Goal: Entertainment & Leisure: Consume media (video, audio)

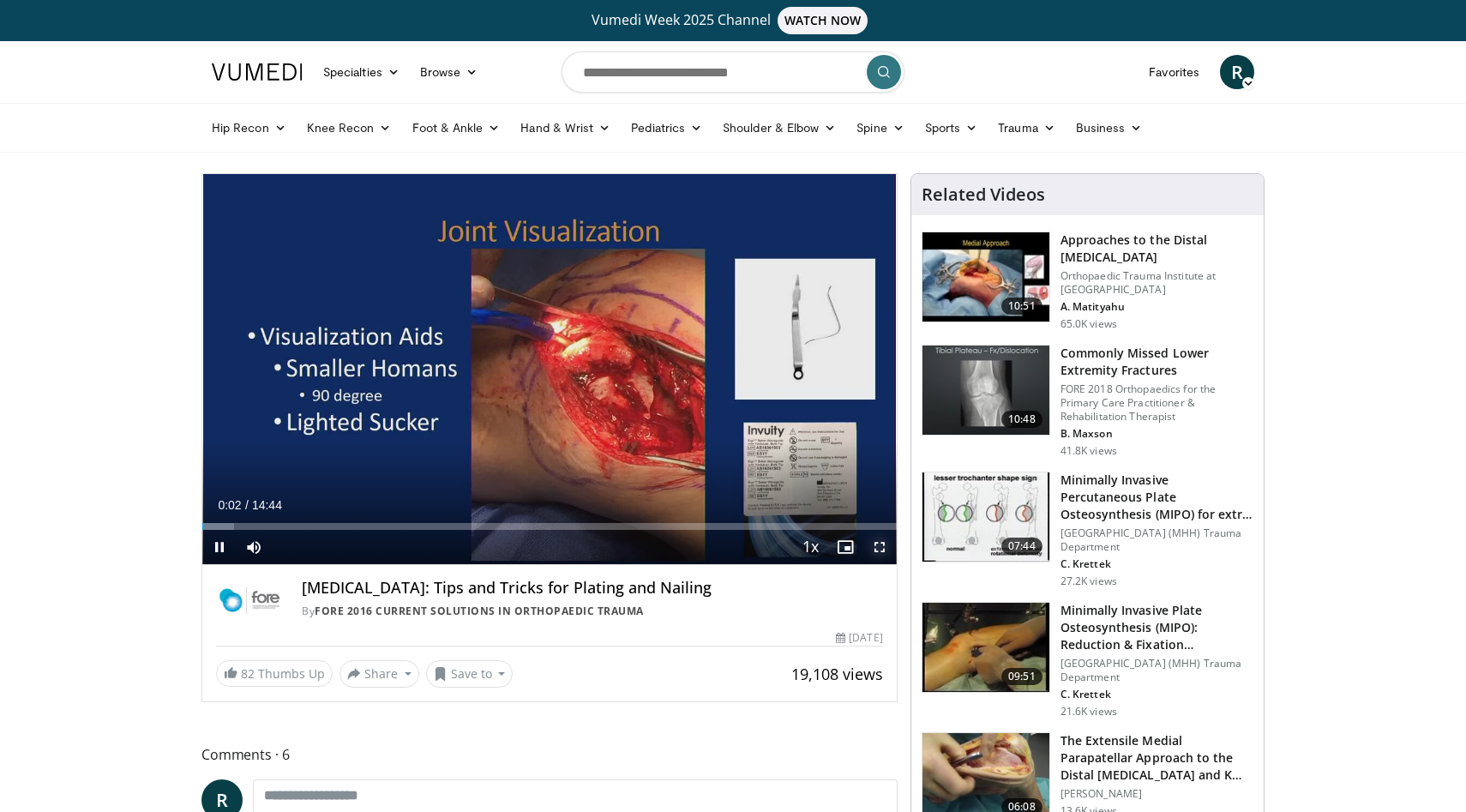
click at [881, 554] on span "Video Player" at bounding box center [879, 547] width 34 height 34
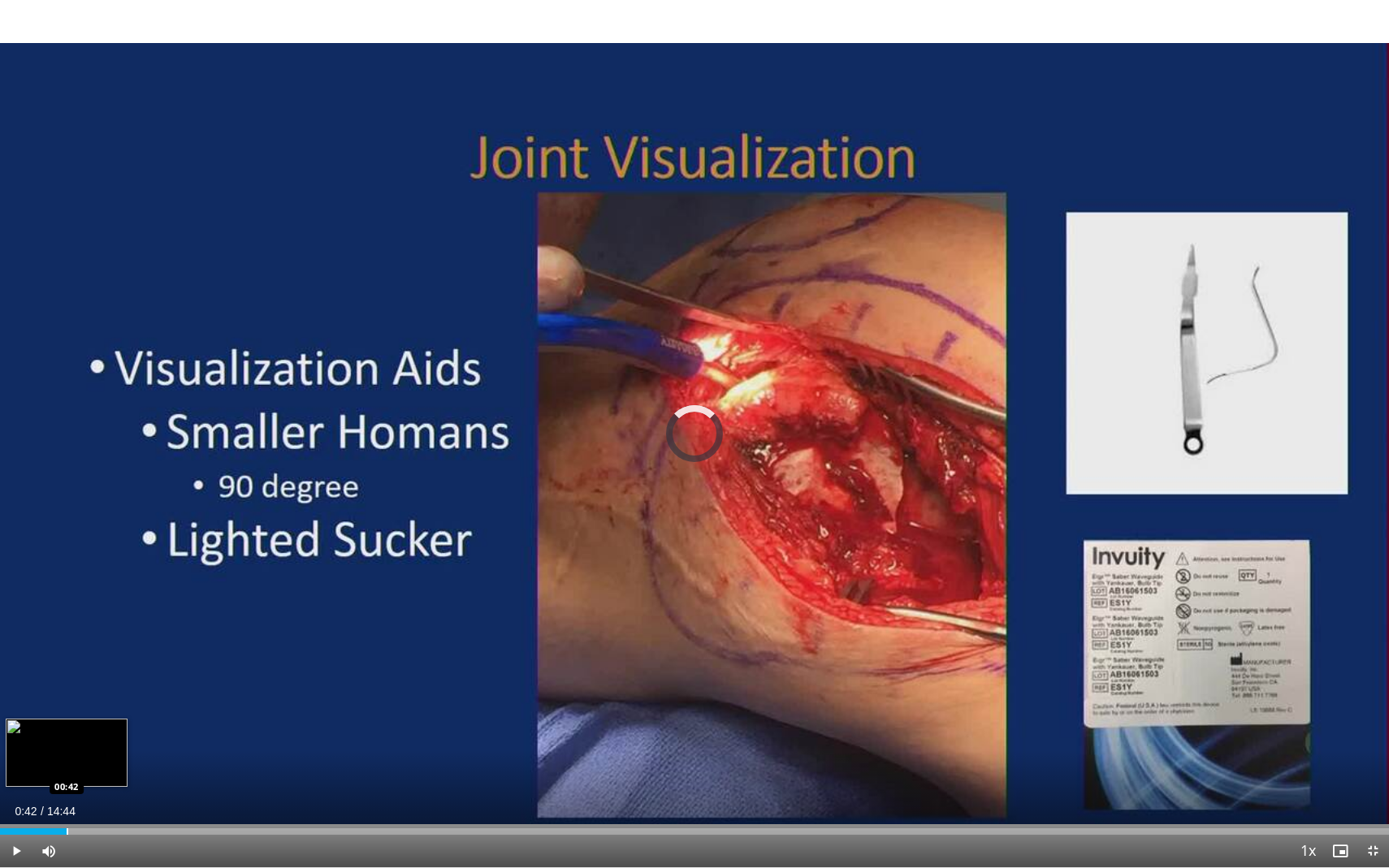
click at [67, 769] on div "Progress Bar" at bounding box center [68, 831] width 2 height 6
click at [100, 769] on div "Progress Bar" at bounding box center [101, 831] width 2 height 6
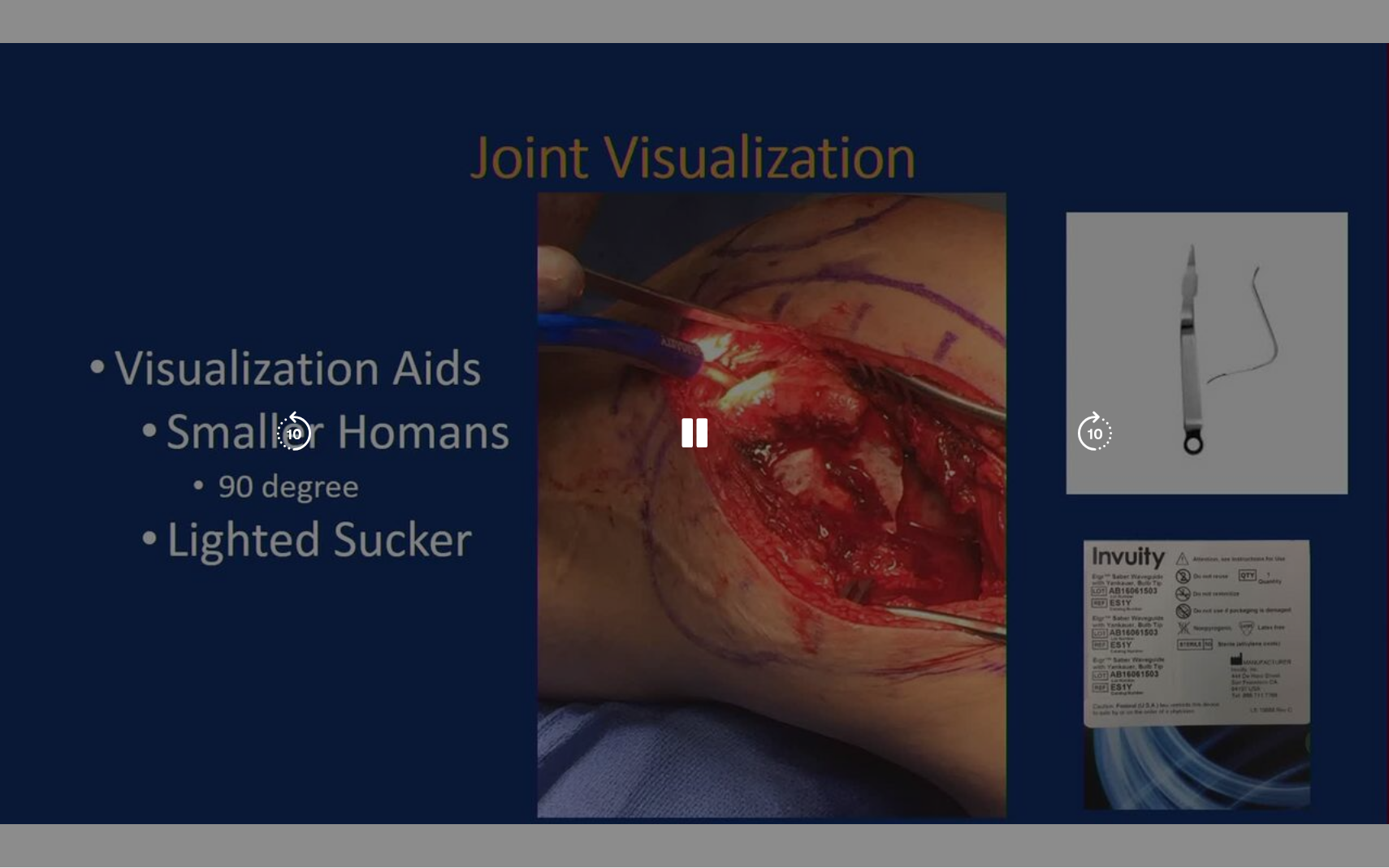
click at [138, 769] on div "10 seconds Tap to unmute" at bounding box center [694, 434] width 1389 height 867
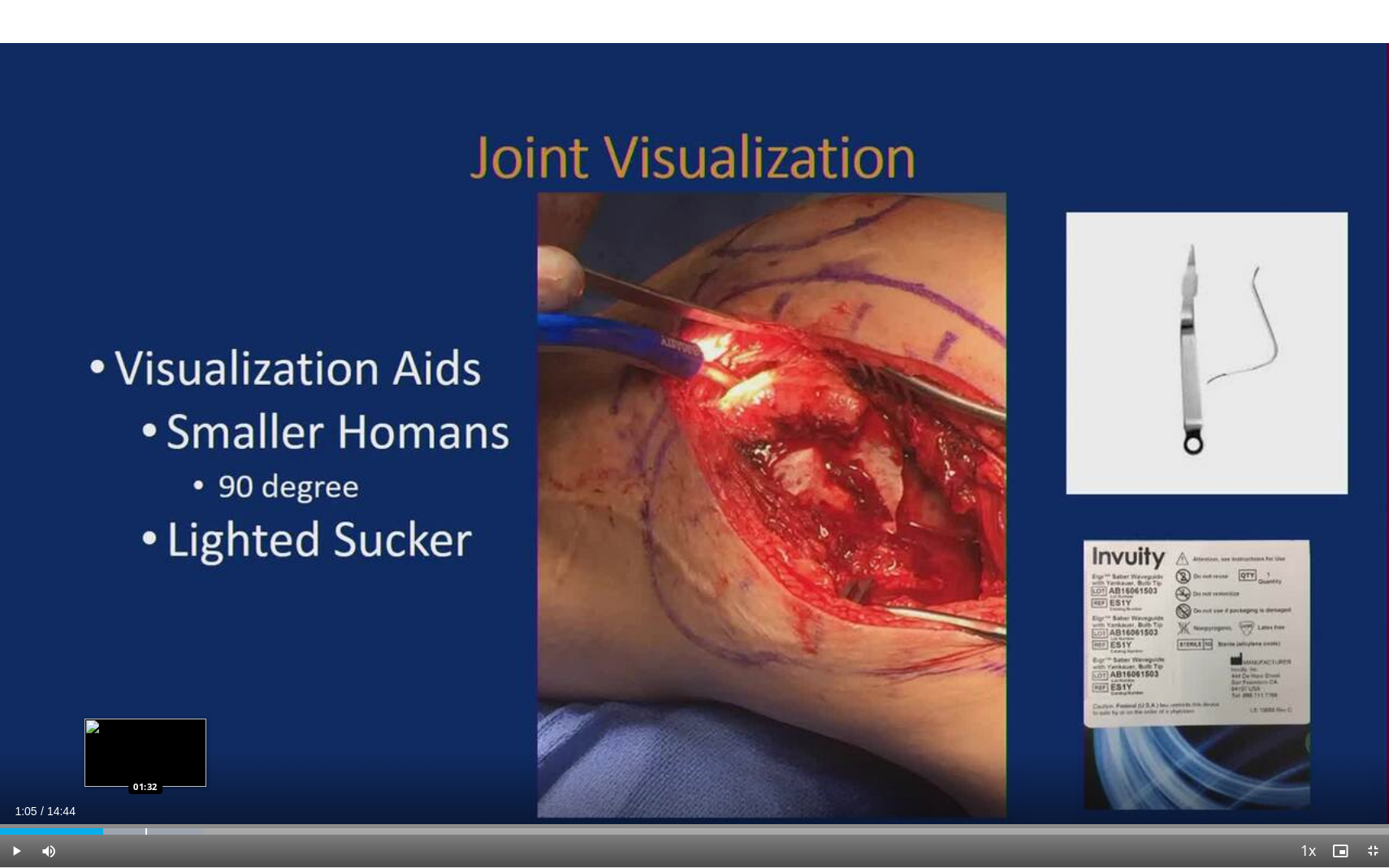
click at [147, 769] on div "Progress Bar" at bounding box center [147, 831] width 2 height 6
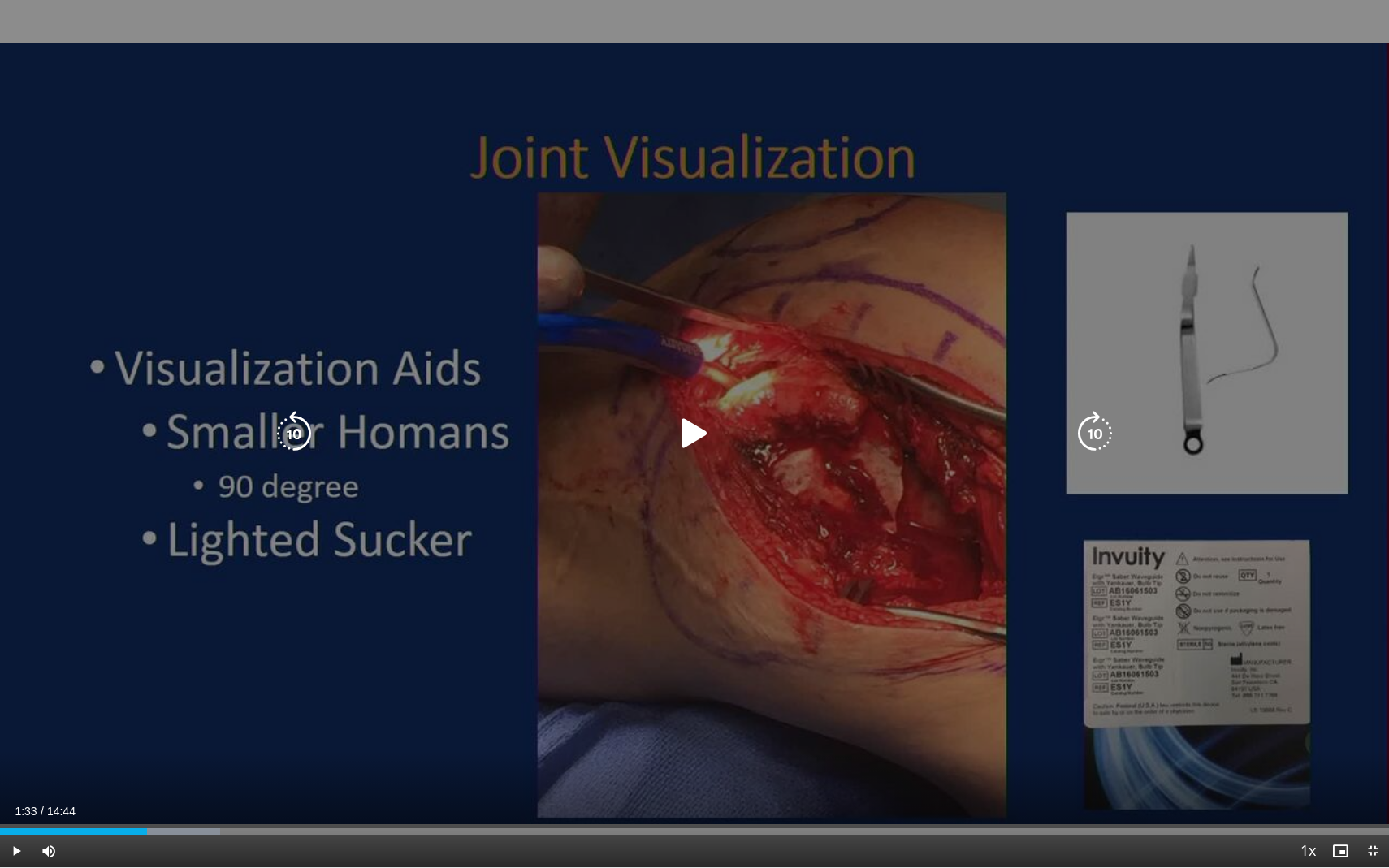
click at [196, 769] on div "10 seconds Tap to unmute" at bounding box center [694, 434] width 1389 height 867
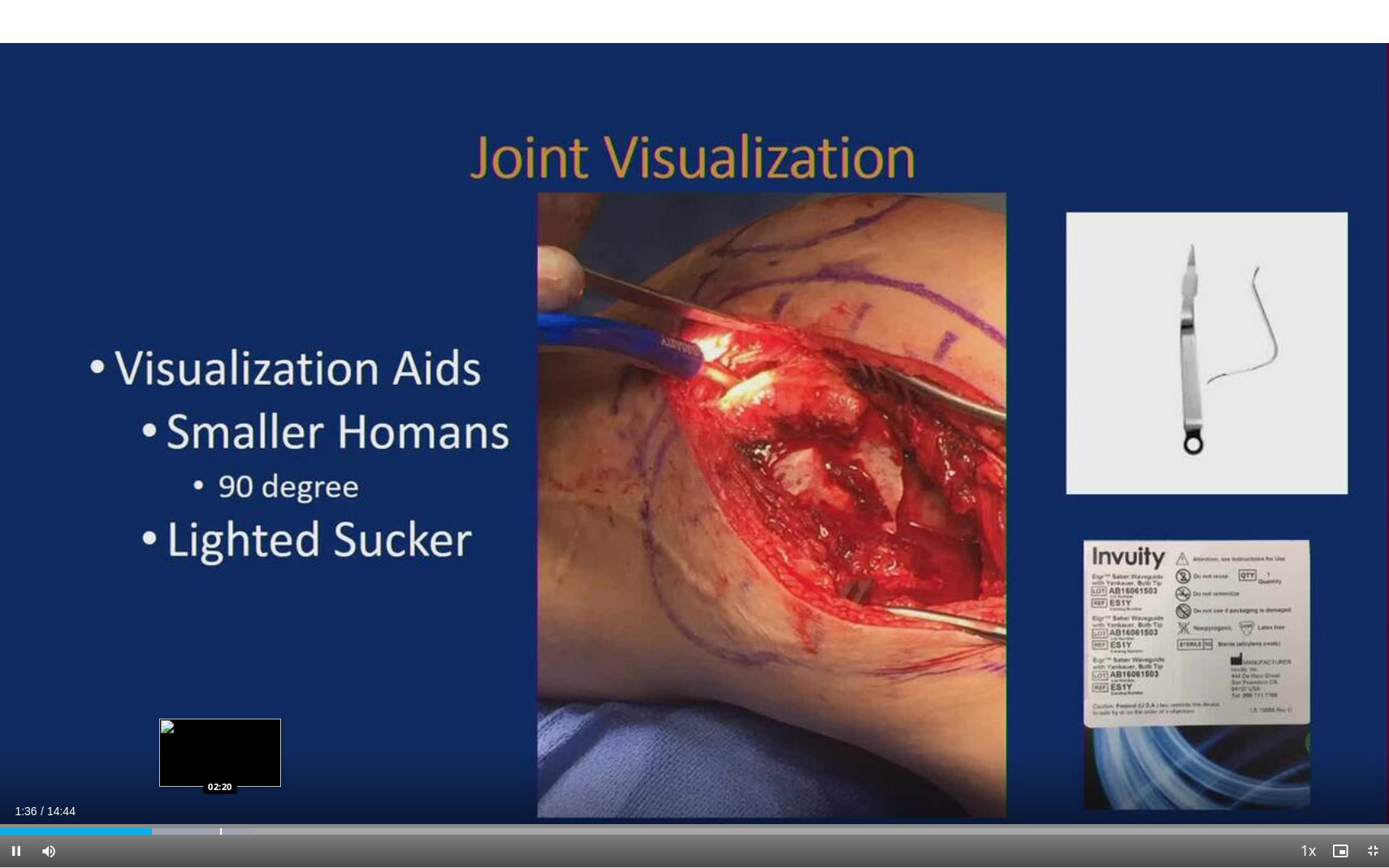
click at [220, 769] on div "Progress Bar" at bounding box center [221, 831] width 2 height 6
click at [257, 769] on div "Progress Bar" at bounding box center [258, 831] width 2 height 6
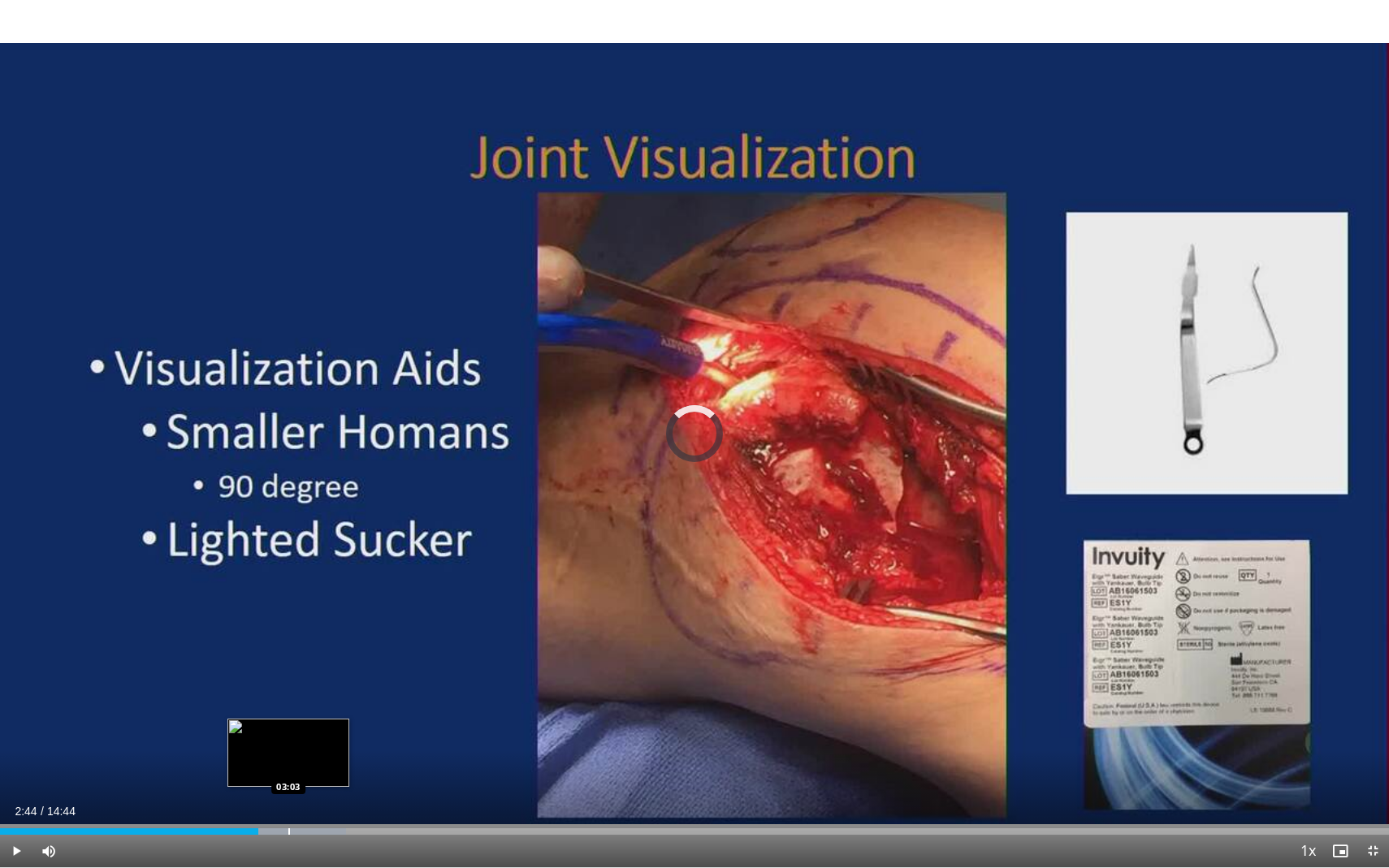
click at [289, 769] on div "Progress Bar" at bounding box center [290, 831] width 2 height 6
click at [326, 769] on div "Progress Bar" at bounding box center [327, 831] width 2 height 6
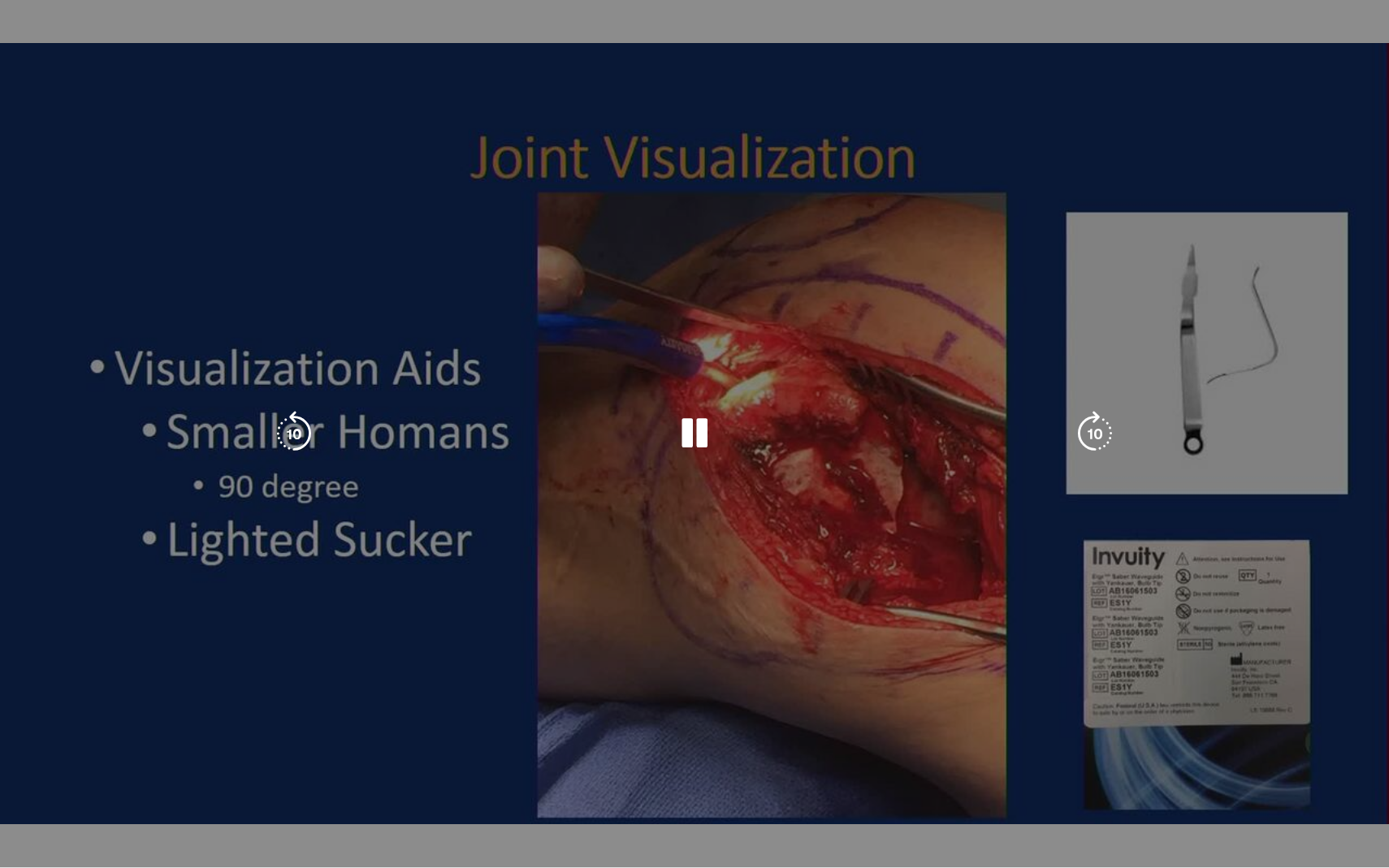
click at [368, 769] on div "10 seconds Tap to unmute" at bounding box center [694, 434] width 1389 height 867
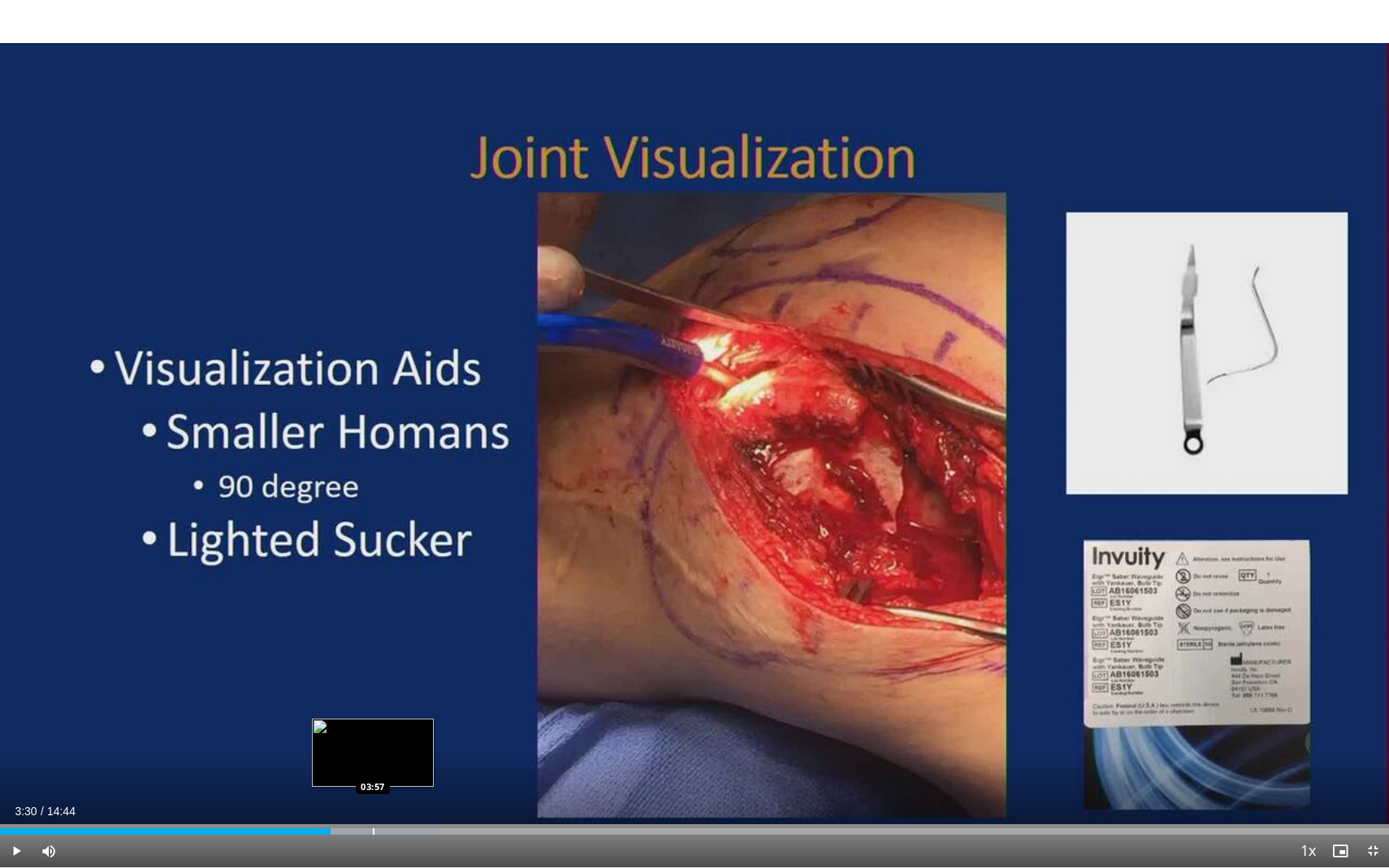
click at [374, 769] on div "Progress Bar" at bounding box center [374, 831] width 2 height 6
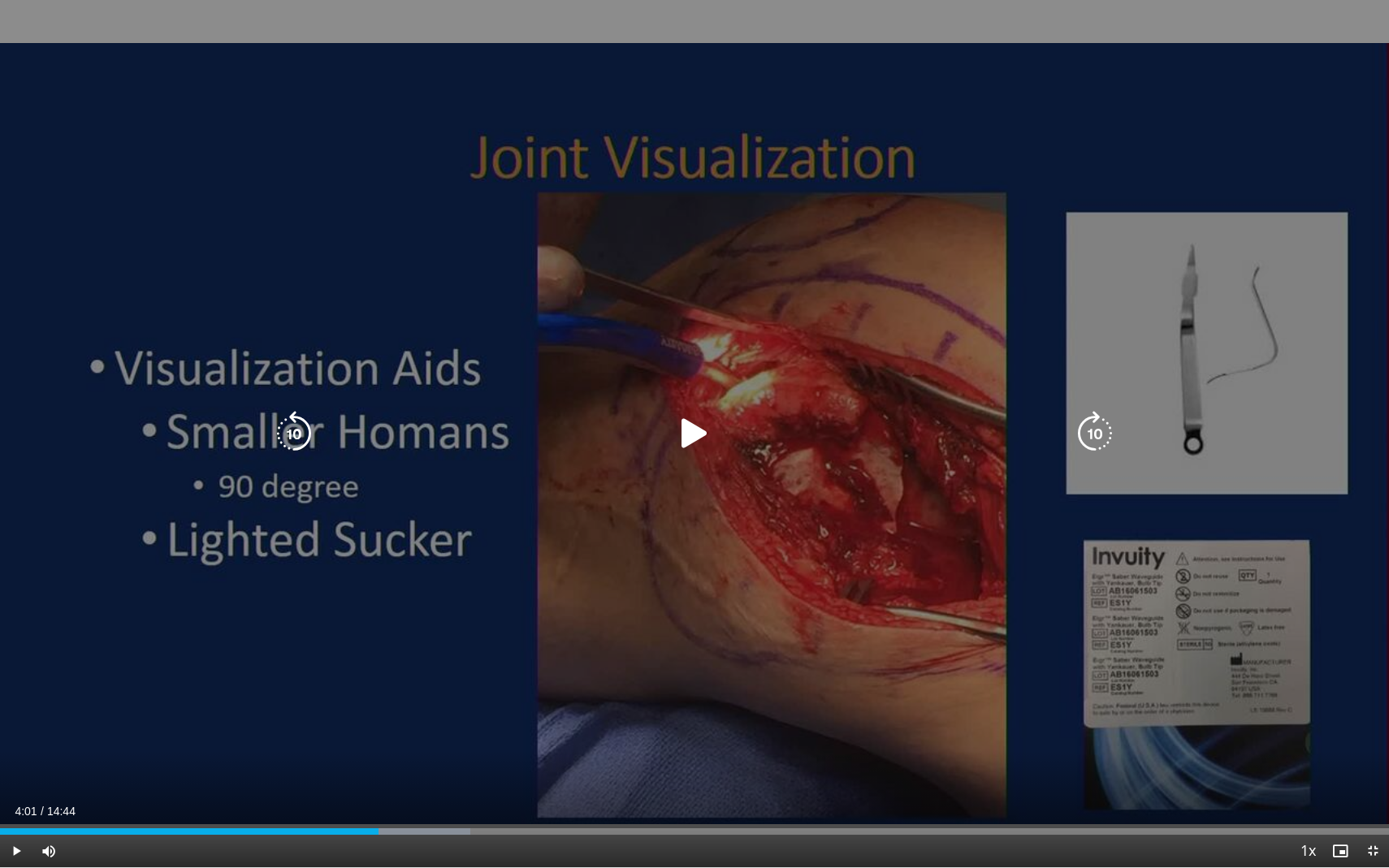
click at [410, 763] on div "10 seconds Tap to unmute" at bounding box center [694, 434] width 1389 height 867
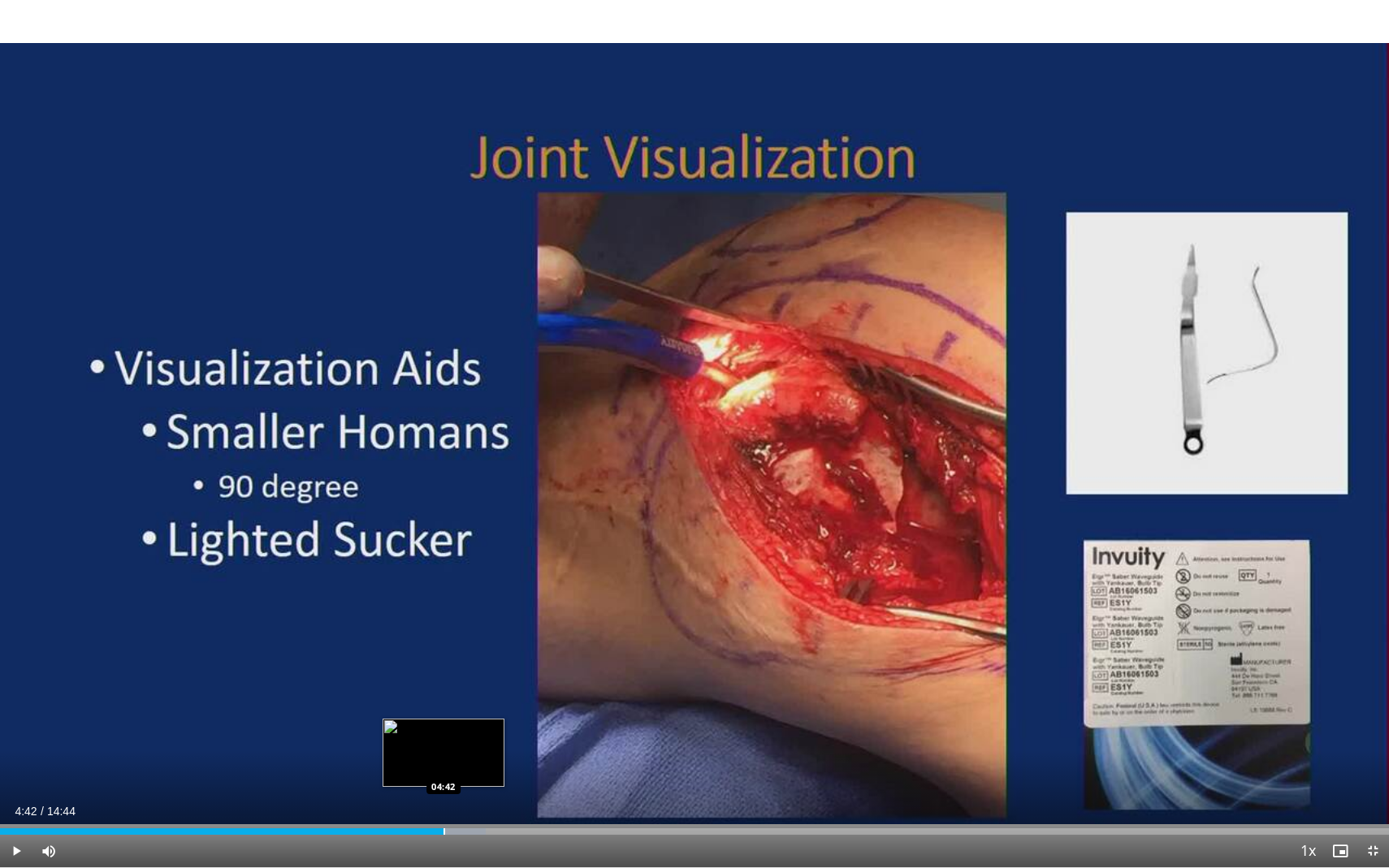
click at [443, 769] on div "Loaded : 34.98% 04:02 04:42" at bounding box center [694, 827] width 1389 height 16
click at [516, 769] on div "Loaded : 39.49% 04:44 05:28" at bounding box center [694, 827] width 1389 height 16
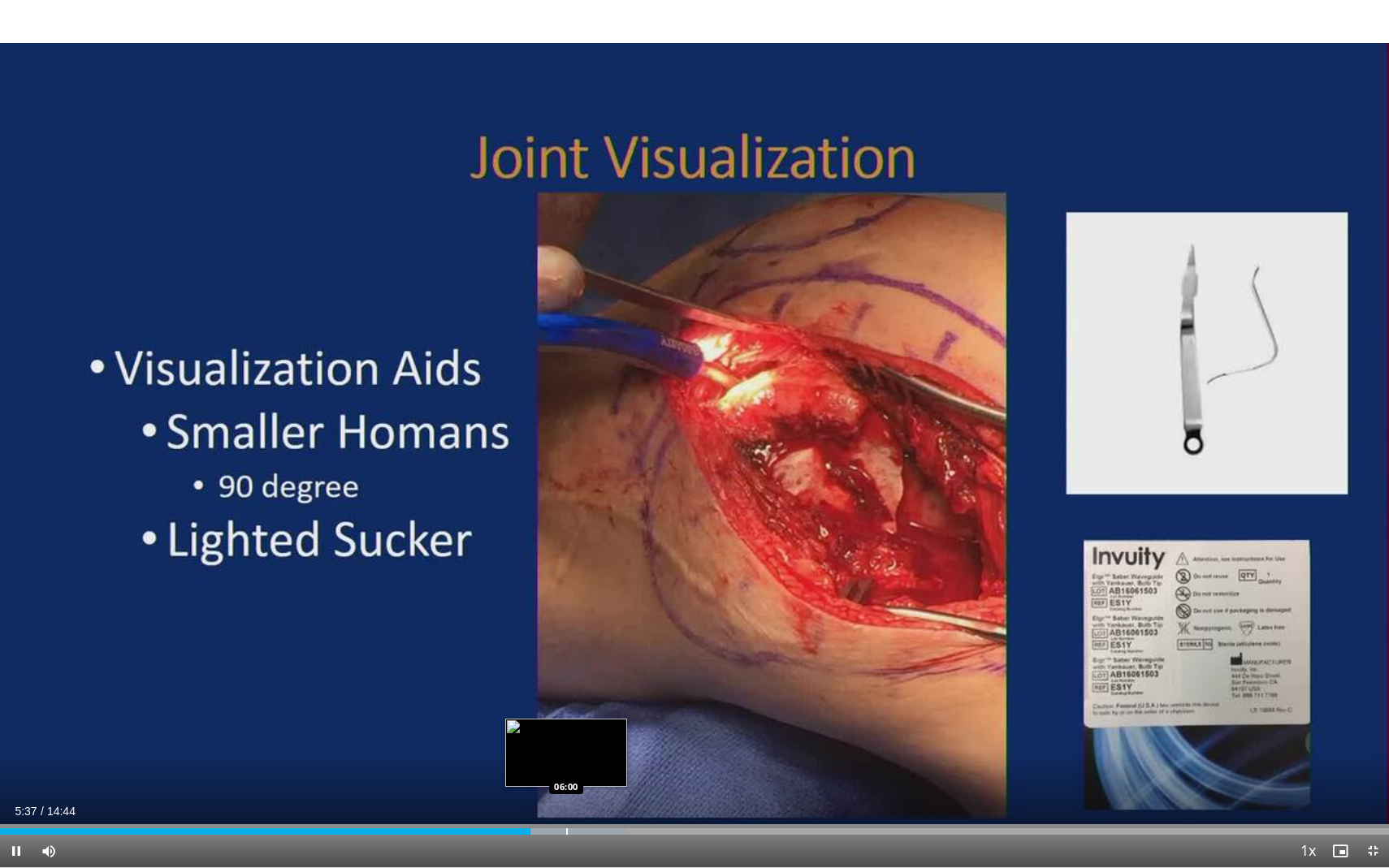
click at [566, 769] on div "Loaded : 45.13% 05:37 06:00" at bounding box center [694, 827] width 1389 height 16
click at [641, 769] on div "Loaded : 48.52% 06:01 06:48" at bounding box center [694, 827] width 1389 height 16
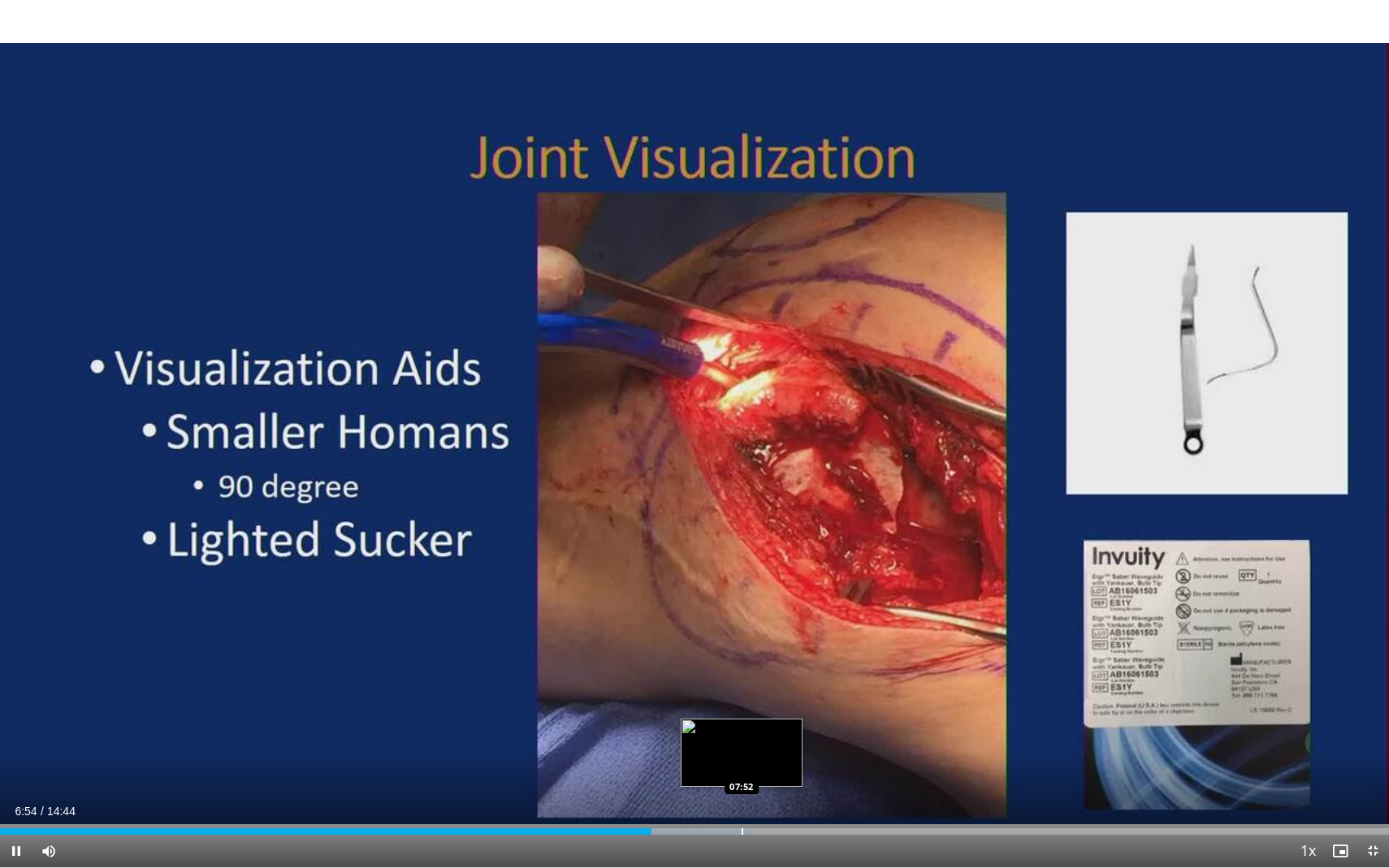
click at [739, 769] on div "Loaded : 54.16% 06:55 07:52" at bounding box center [694, 827] width 1389 height 16
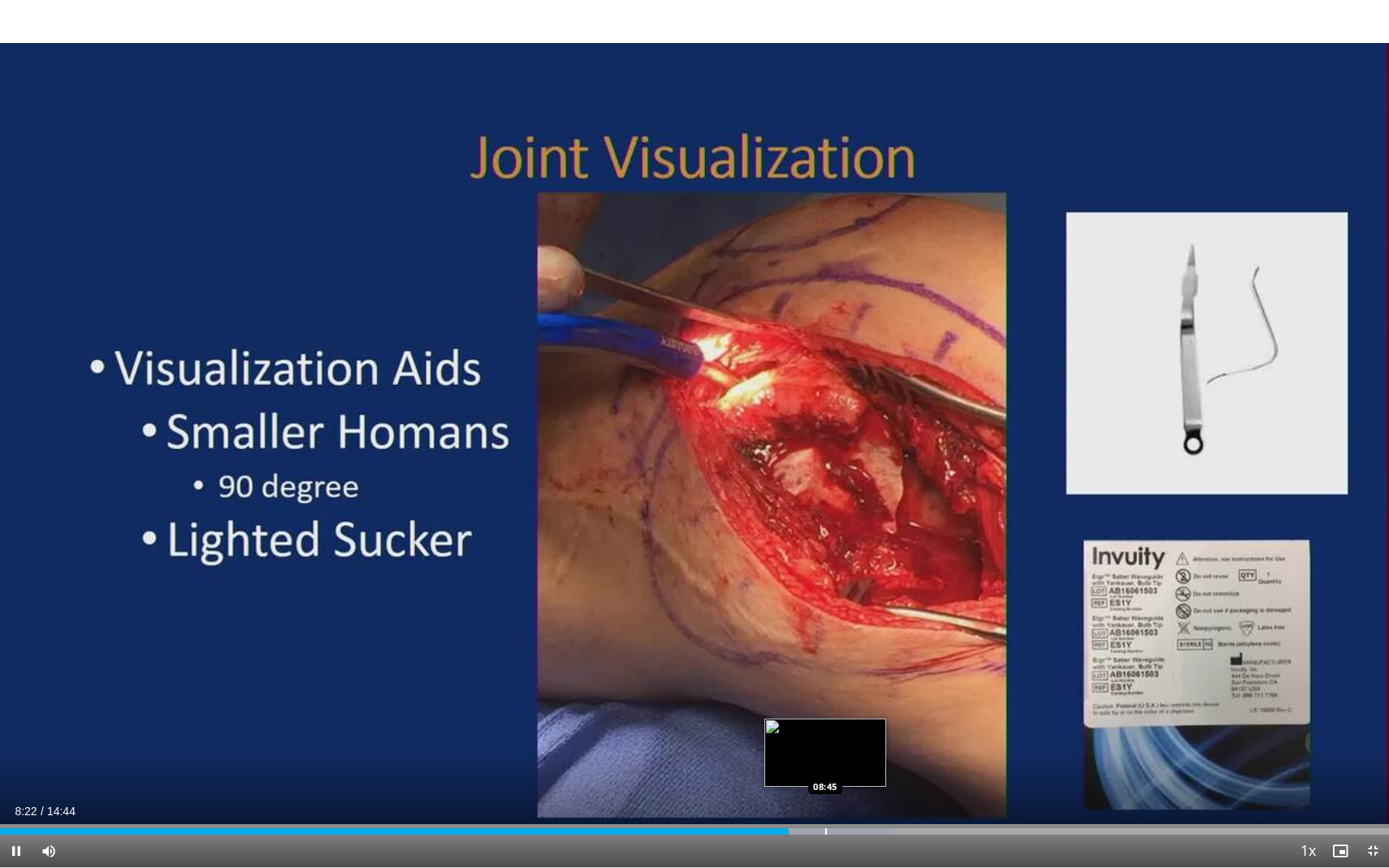
click at [825, 769] on div "Progress Bar" at bounding box center [826, 831] width 2 height 6
click at [861, 769] on div "Progress Bar" at bounding box center [862, 831] width 2 height 6
click at [899, 769] on div "Loaded : 69.01% 09:09 09:32" at bounding box center [694, 827] width 1389 height 16
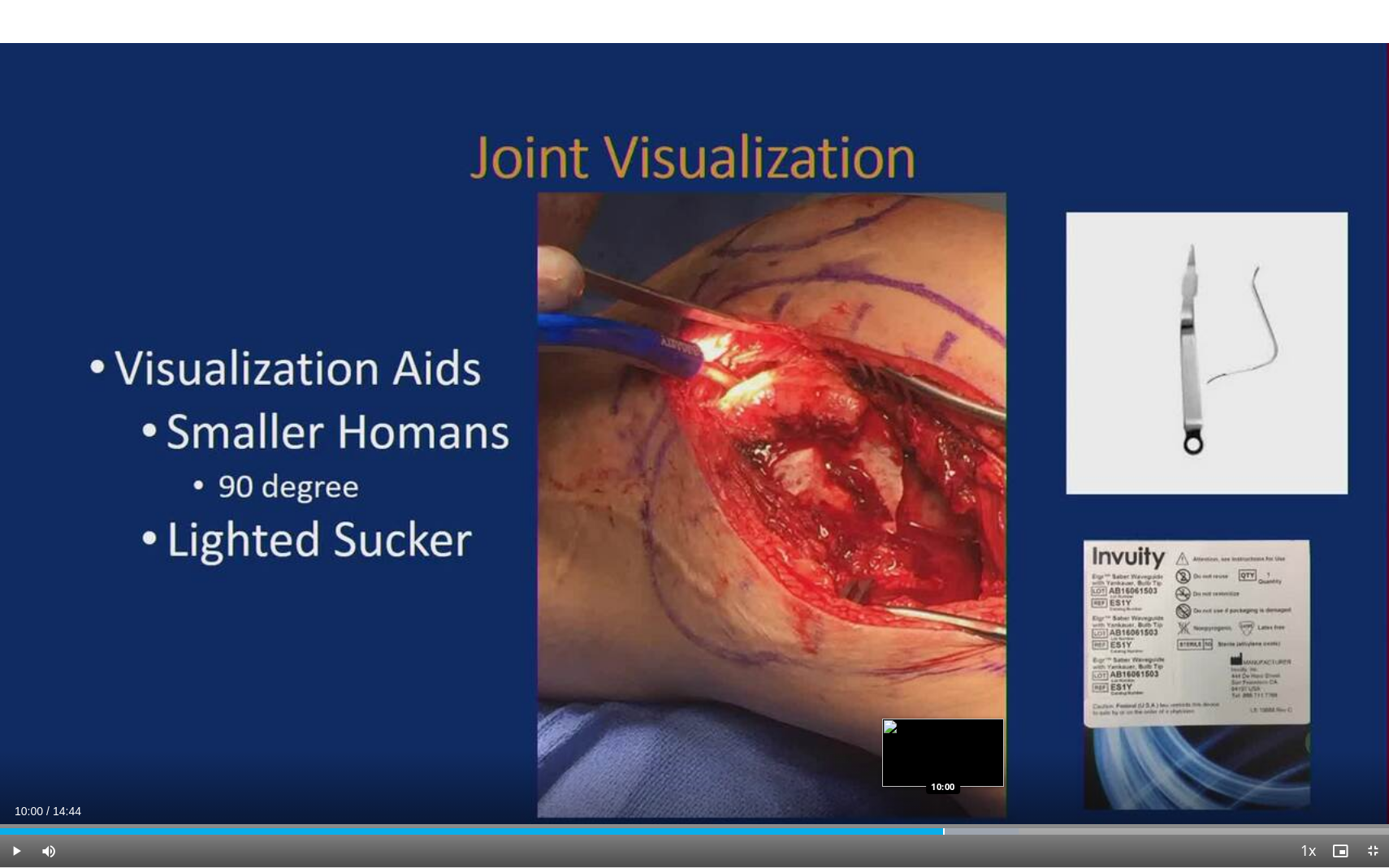
click at [943, 769] on div "Progress Bar" at bounding box center [944, 831] width 2 height 6
click at [942, 769] on div "Progress Bar" at bounding box center [943, 831] width 2 height 6
click at [977, 769] on div "Progress Bar" at bounding box center [978, 831] width 2 height 6
click at [990, 769] on div "Progress Bar" at bounding box center [991, 831] width 2 height 6
click at [1004, 769] on div "Progress Bar" at bounding box center [1005, 831] width 2 height 6
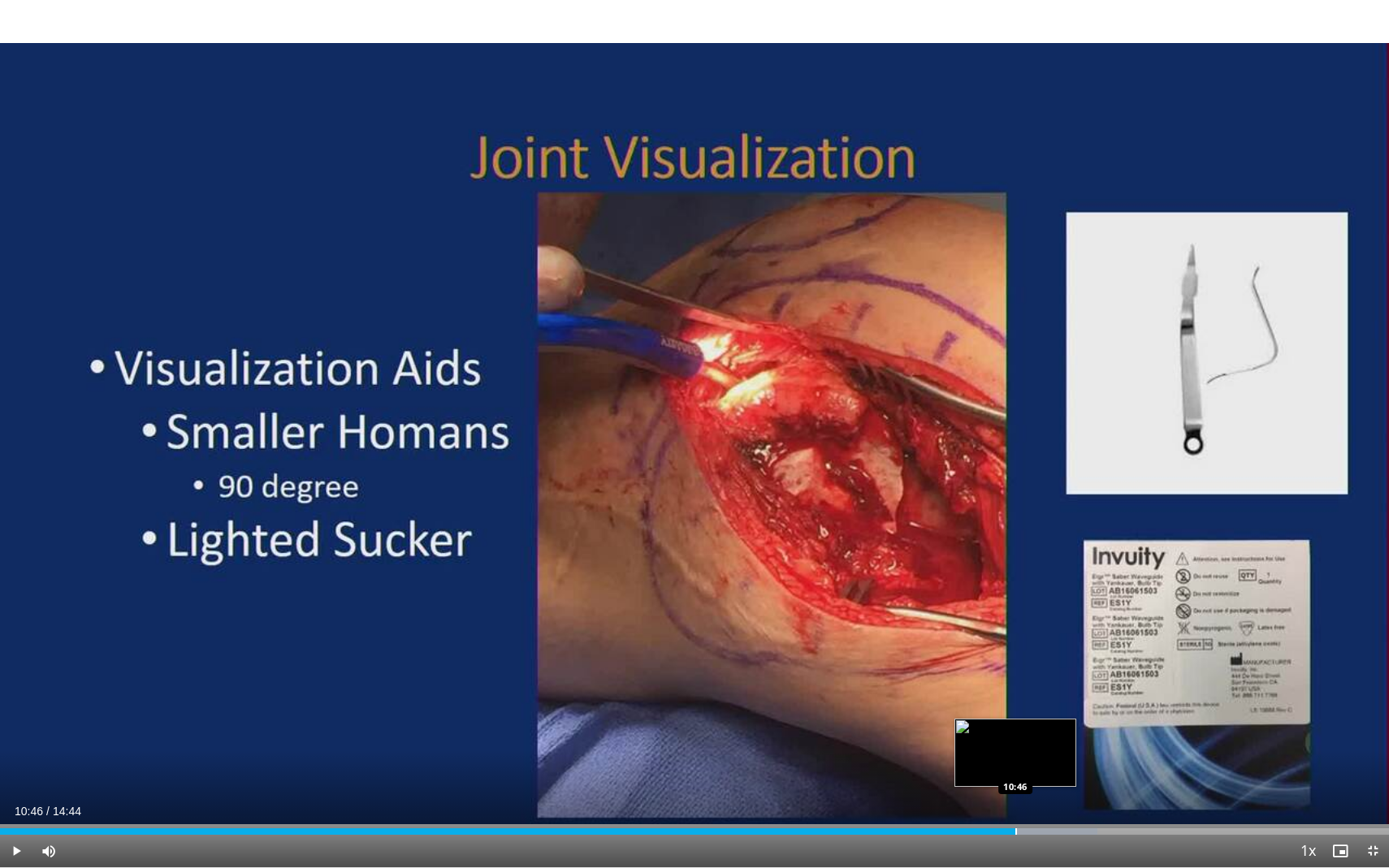
click at [1016, 769] on div "Progress Bar" at bounding box center [1017, 831] width 2 height 6
click at [1034, 769] on div "Progress Bar" at bounding box center [1034, 831] width 2 height 6
click at [1048, 769] on div "Progress Bar" at bounding box center [1047, 831] width 2 height 6
click at [1072, 769] on div "Progress Bar" at bounding box center [1073, 831] width 2 height 6
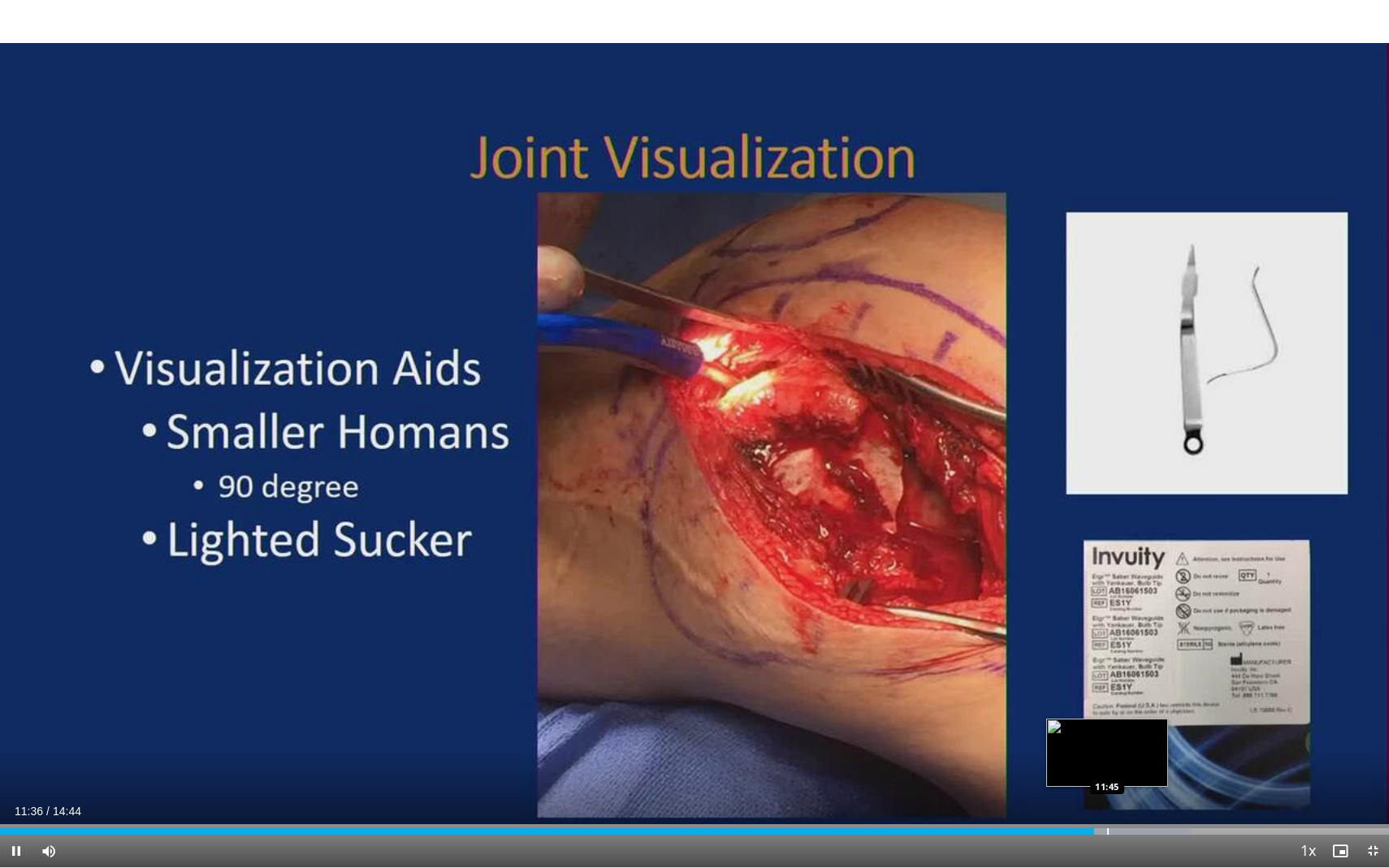
click at [1107, 769] on div "Loaded : 85.76% 11:36 11:45" at bounding box center [694, 827] width 1389 height 16
click at [1156, 769] on div "Progress Bar" at bounding box center [1157, 831] width 2 height 6
click at [1173, 769] on div "Progress Bar" at bounding box center [1174, 831] width 2 height 6
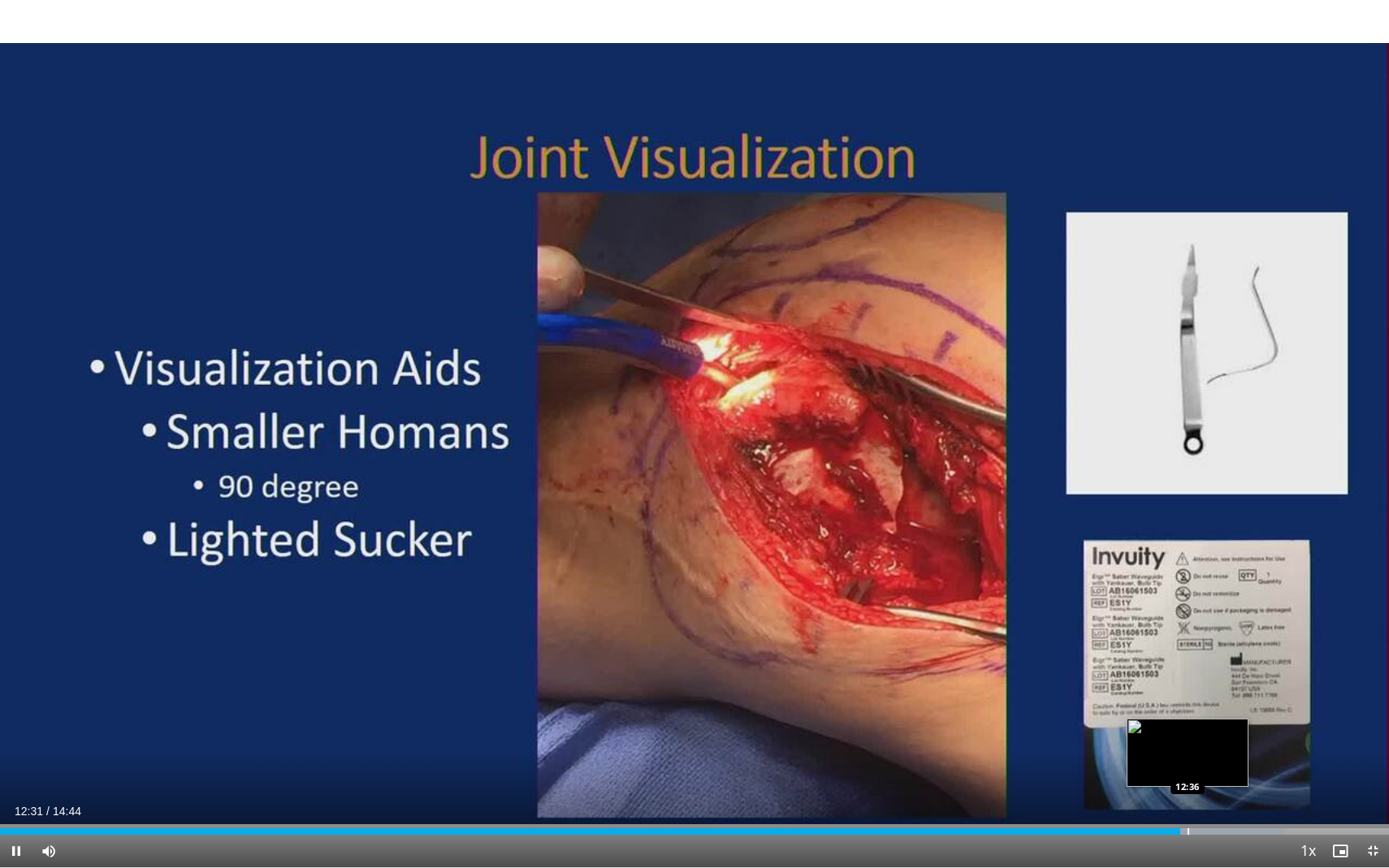
click at [1188, 769] on div "Progress Bar" at bounding box center [1188, 831] width 2 height 6
click at [1190, 769] on div "Progress Bar" at bounding box center [1189, 831] width 2 height 6
click at [1223, 769] on div "Progress Bar" at bounding box center [1224, 831] width 2 height 6
click at [1227, 769] on div "Progress Bar" at bounding box center [1226, 831] width 2 height 6
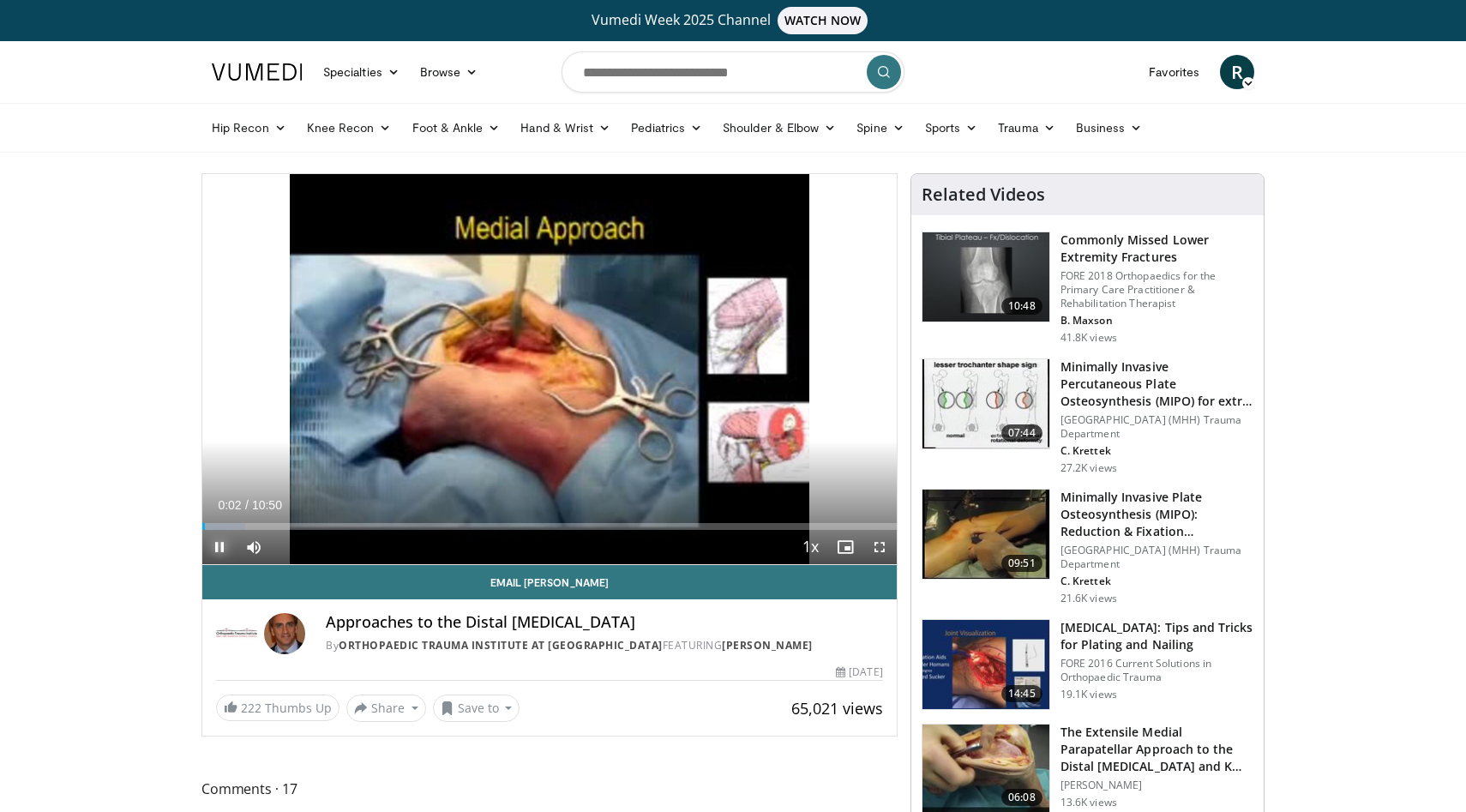
click at [217, 545] on span "Video Player" at bounding box center [219, 547] width 34 height 34
